Goal: Transaction & Acquisition: Purchase product/service

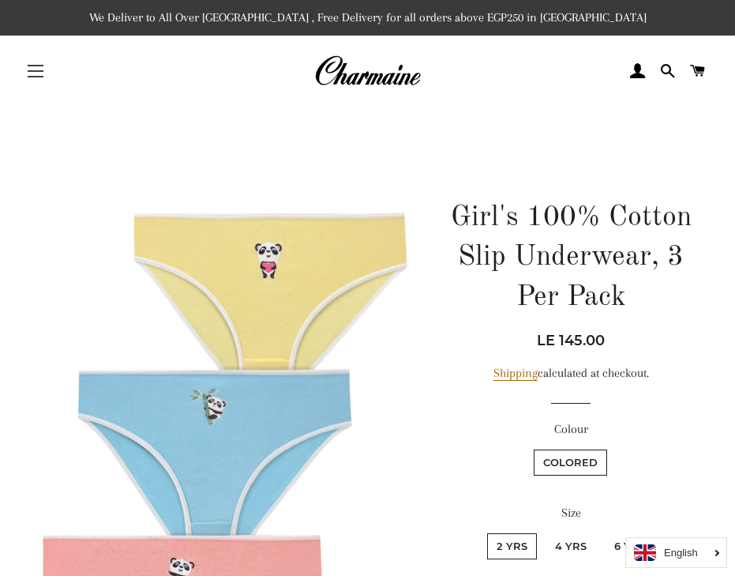
click at [33, 72] on span "button" at bounding box center [36, 71] width 16 height 2
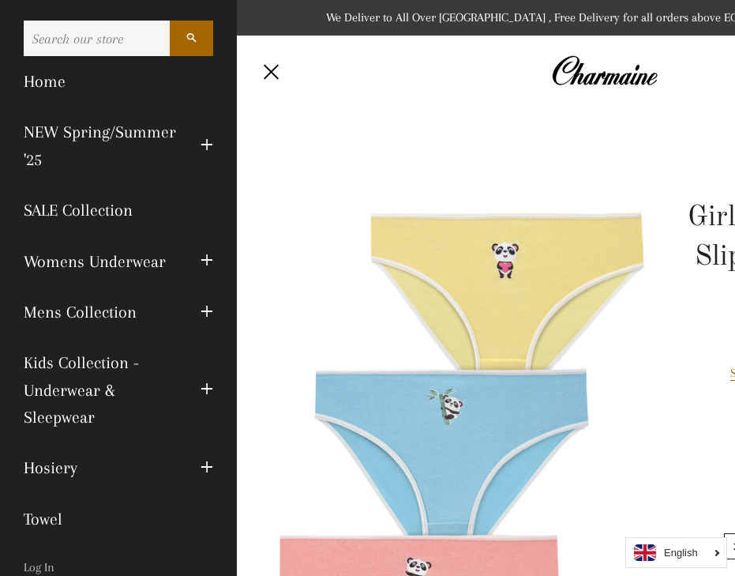
click at [130, 257] on link "Womens Underwear" at bounding box center [100, 261] width 177 height 51
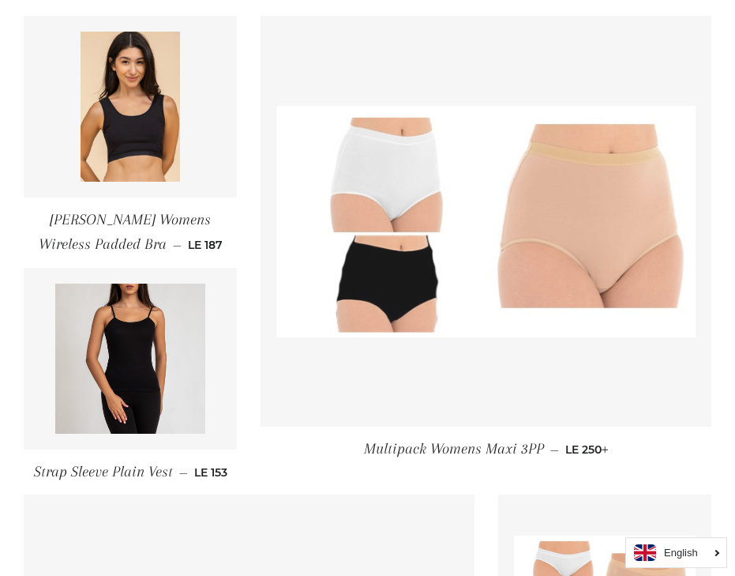
scroll to position [1159, 0]
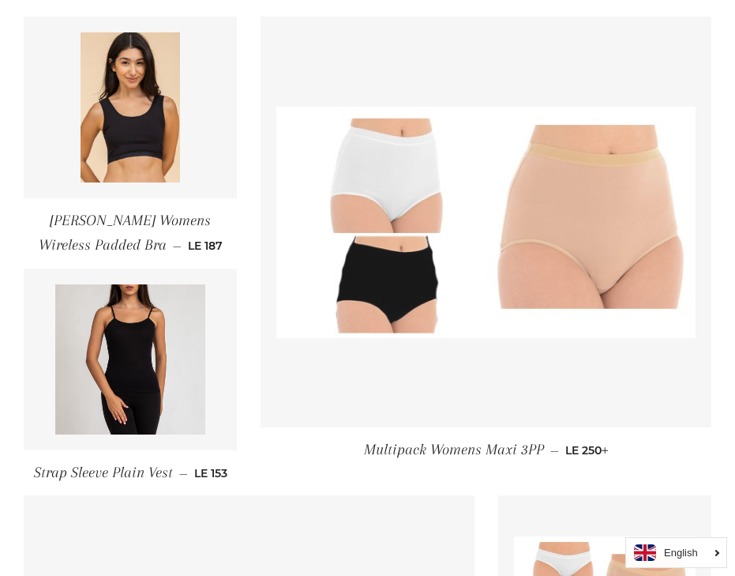
click at [397, 261] on img at bounding box center [486, 222] width 419 height 231
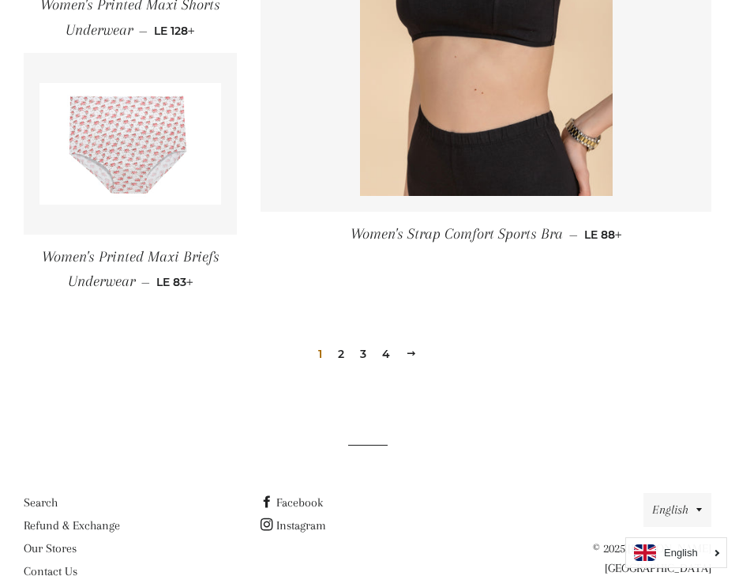
scroll to position [2326, 0]
click at [427, 312] on div "1 2 3 4 Next" at bounding box center [368, 331] width 688 height 72
click at [415, 348] on span at bounding box center [411, 354] width 11 height 12
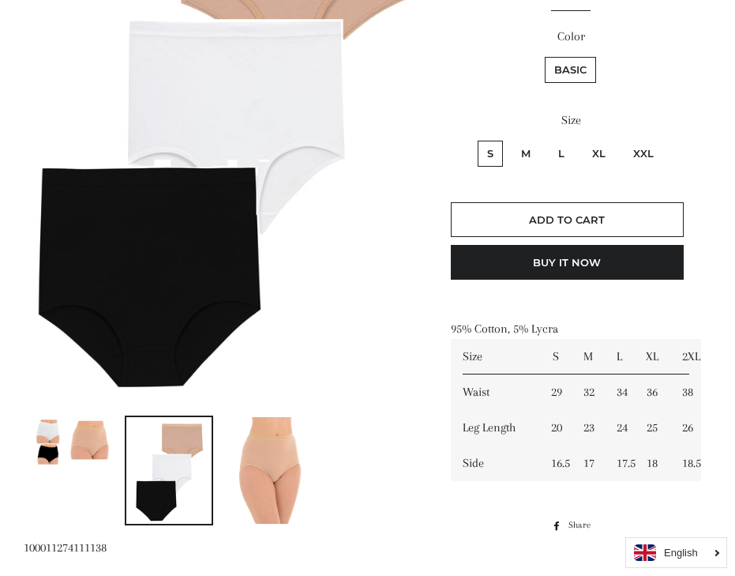
scroll to position [359, 0]
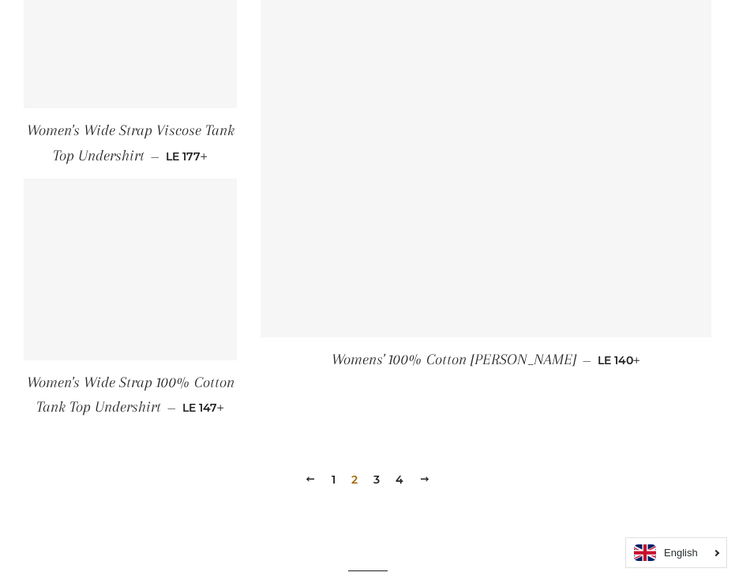
scroll to position [2165, 0]
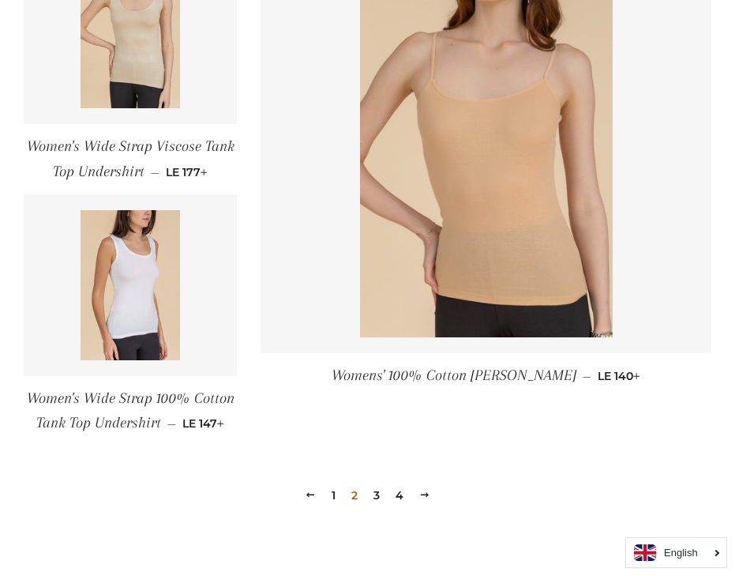
click at [423, 490] on span at bounding box center [424, 495] width 11 height 12
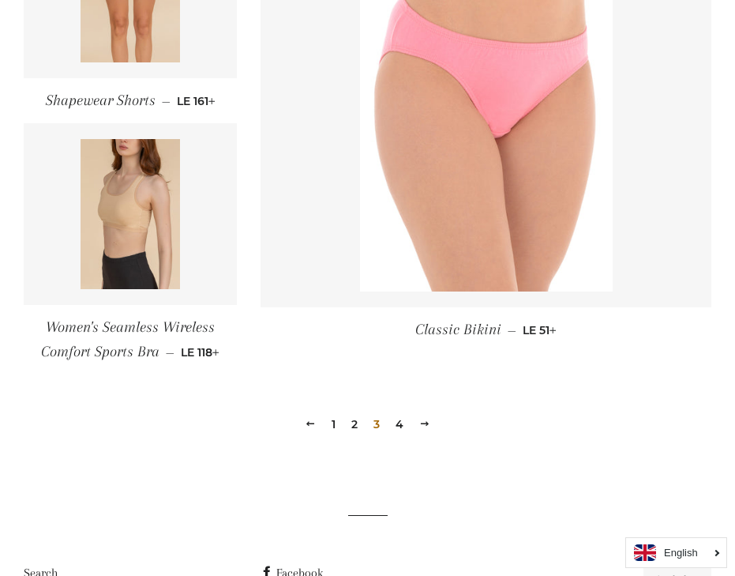
scroll to position [2137, 0]
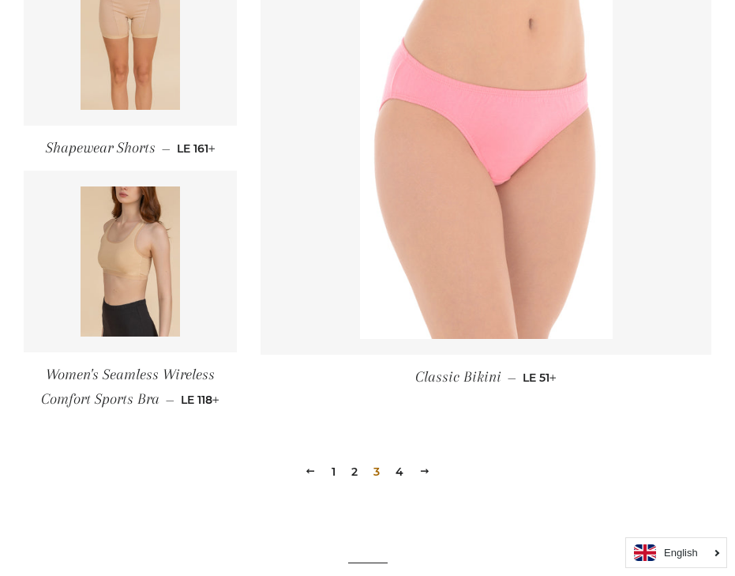
click at [435, 303] on img at bounding box center [486, 149] width 253 height 379
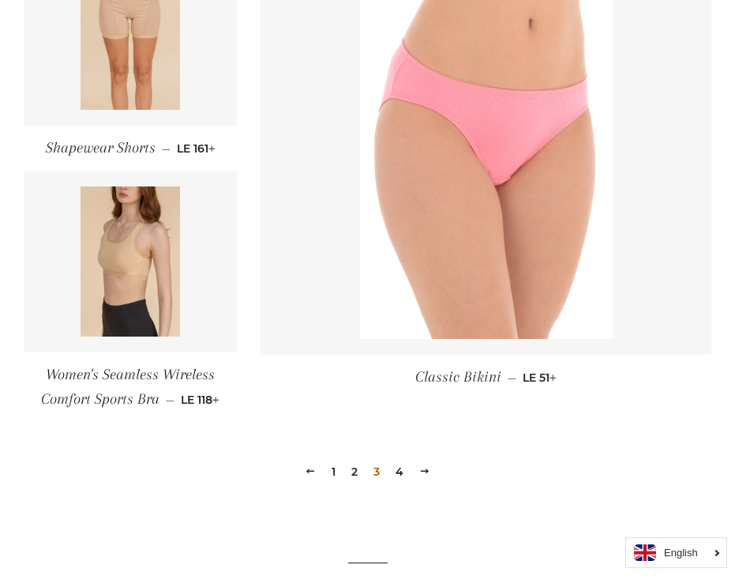
click at [428, 477] on span at bounding box center [424, 471] width 11 height 12
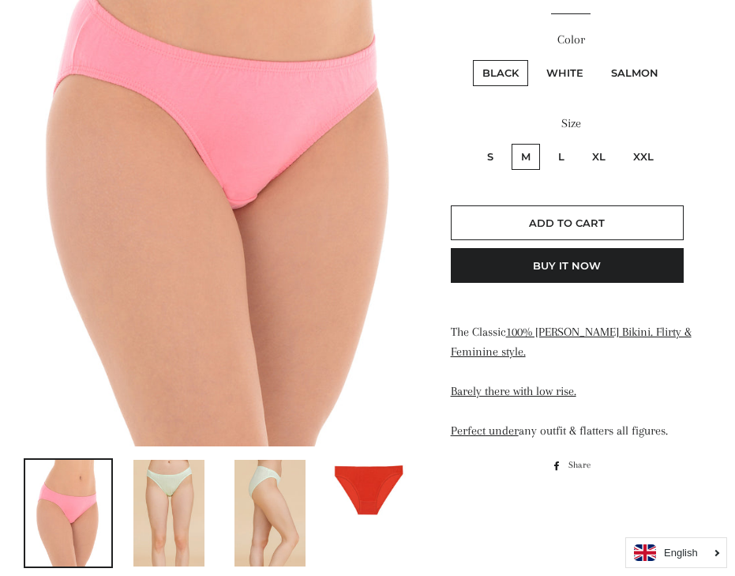
scroll to position [125, 0]
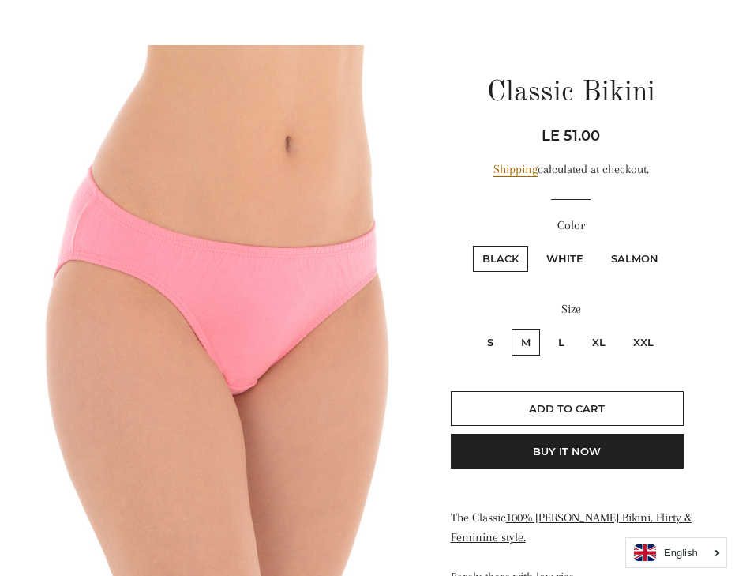
click at [577, 256] on label "White" at bounding box center [565, 259] width 56 height 26
click at [536, 244] on input "White" at bounding box center [535, 243] width 1 height 1
radio input "true"
click at [626, 258] on label "Salmon" at bounding box center [635, 259] width 66 height 26
click at [600, 244] on input "Salmon" at bounding box center [600, 243] width 1 height 1
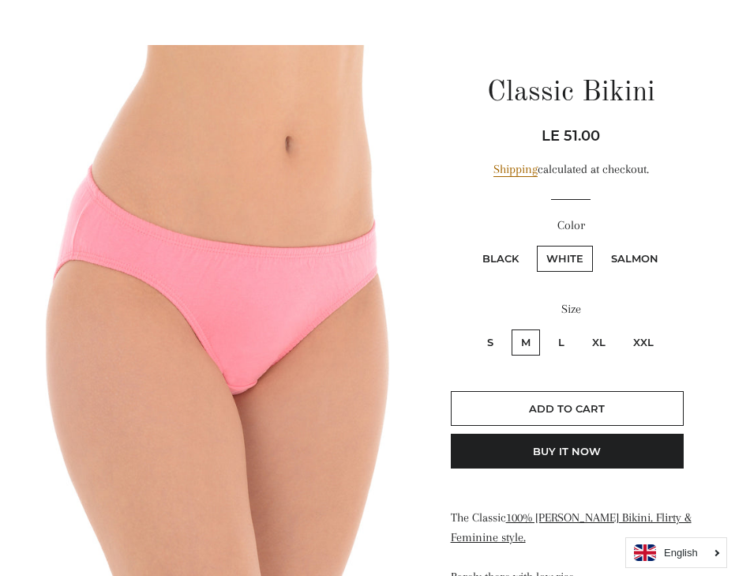
radio input "true"
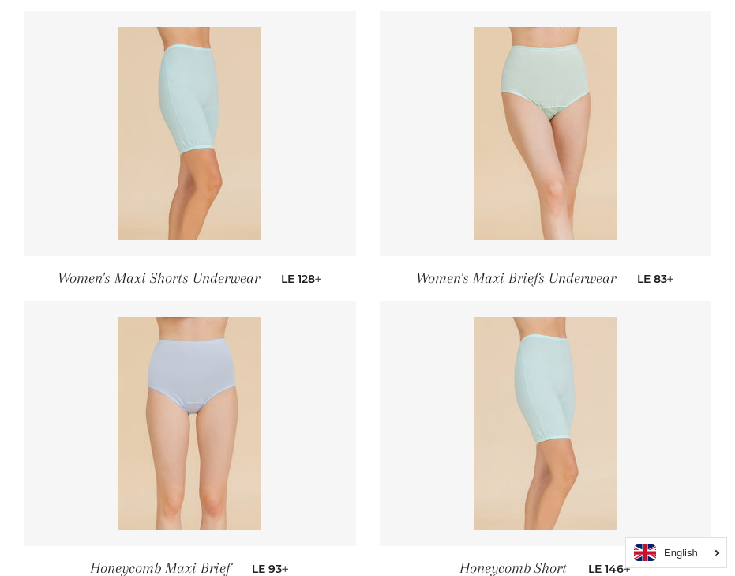
scroll to position [634, 0]
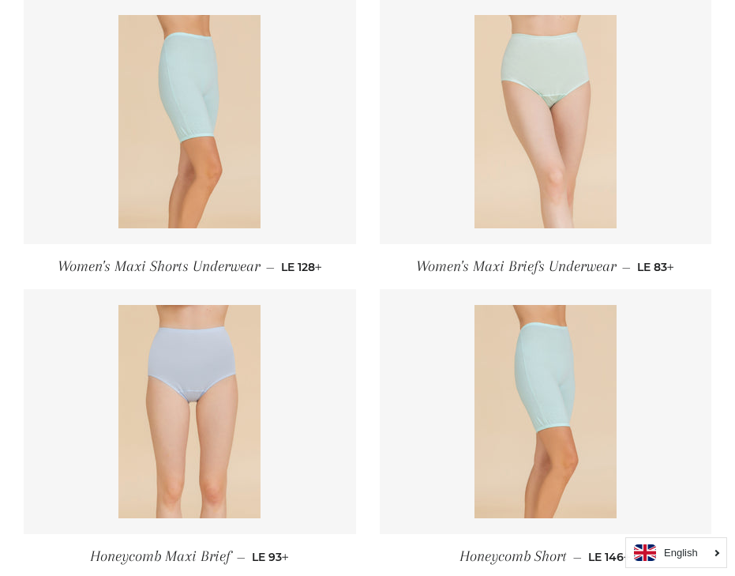
click at [495, 179] on img at bounding box center [546, 121] width 142 height 213
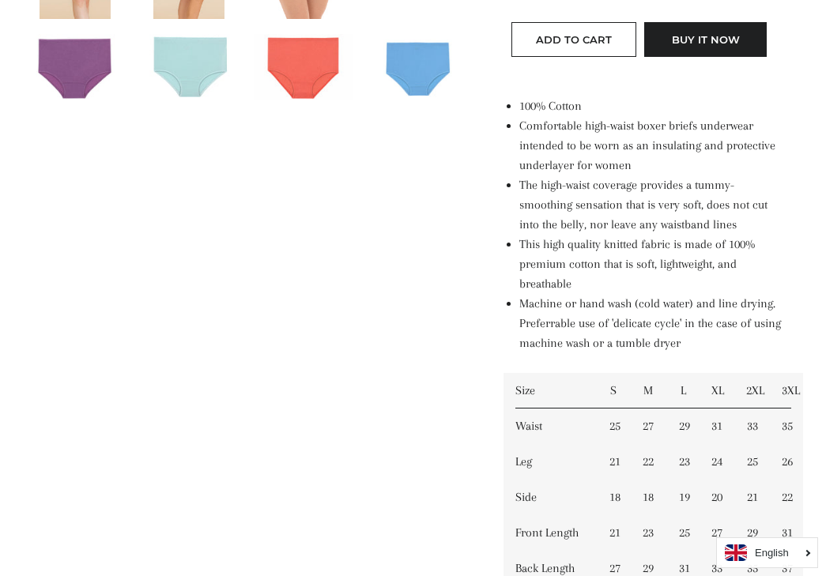
scroll to position [529, 0]
